Goal: Register for event/course

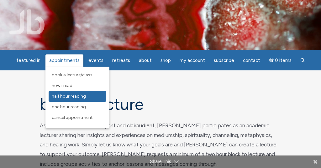
click at [66, 96] on span "Half Hour Reading" at bounding box center [69, 96] width 34 height 5
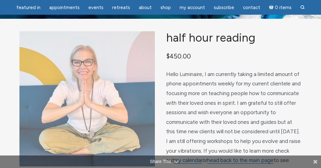
scroll to position [16, 0]
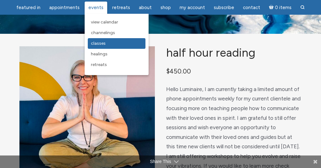
click at [100, 41] on span "Classes" at bounding box center [98, 43] width 15 height 5
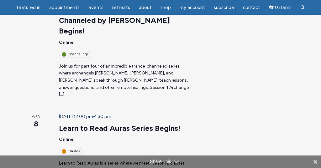
scroll to position [253, 0]
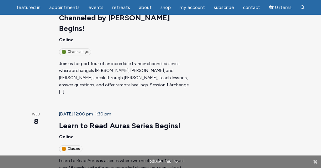
click at [67, 158] on p "Learn to Read Auras is a series where we meet live for 12 classes over 18 weeks…" at bounding box center [124, 168] width 131 height 21
click at [78, 121] on link "Learn to Read Auras Series Begins!" at bounding box center [119, 125] width 121 height 9
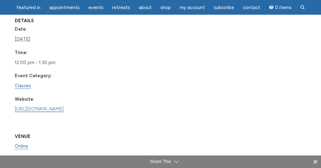
scroll to position [545, 0]
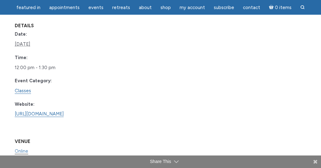
click at [28, 149] on link "Online" at bounding box center [21, 152] width 13 height 6
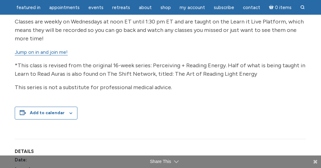
scroll to position [415, 0]
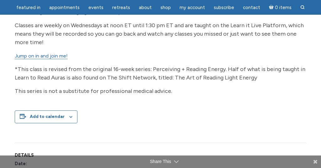
click at [35, 56] on link "Jump on in and join me!" at bounding box center [41, 56] width 53 height 6
